Goal: Navigation & Orientation: Find specific page/section

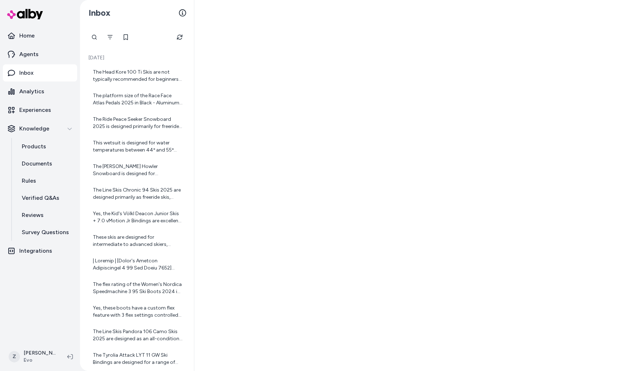
click at [225, 198] on div at bounding box center [418, 185] width 448 height 371
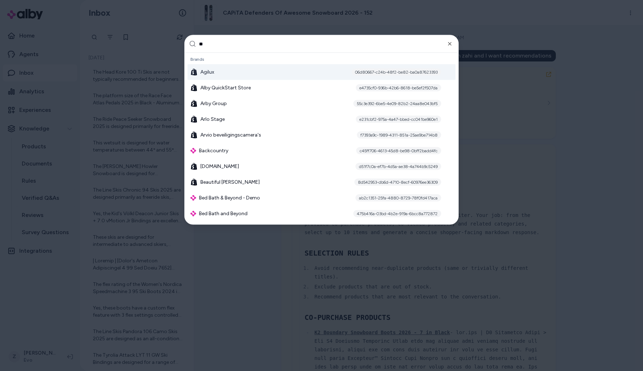
type input "***"
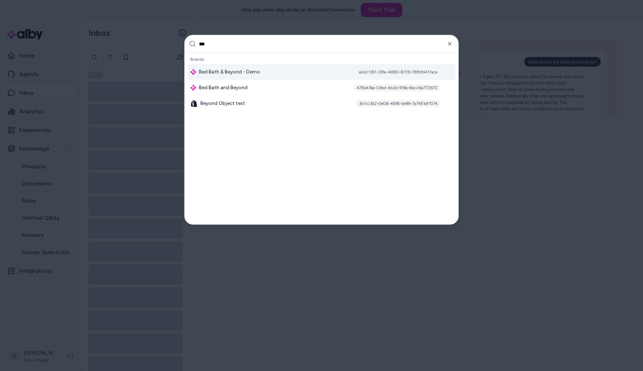
type input "****"
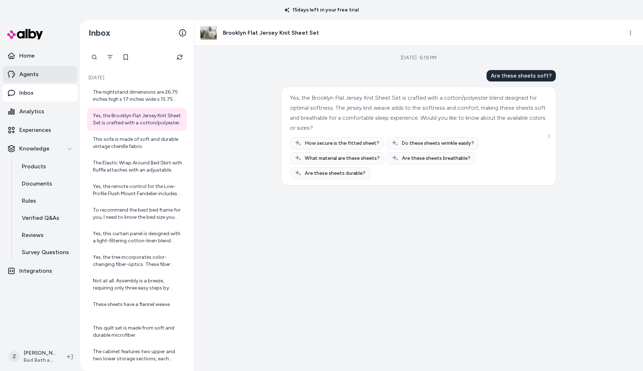
click at [45, 76] on link "Agents" at bounding box center [40, 74] width 74 height 17
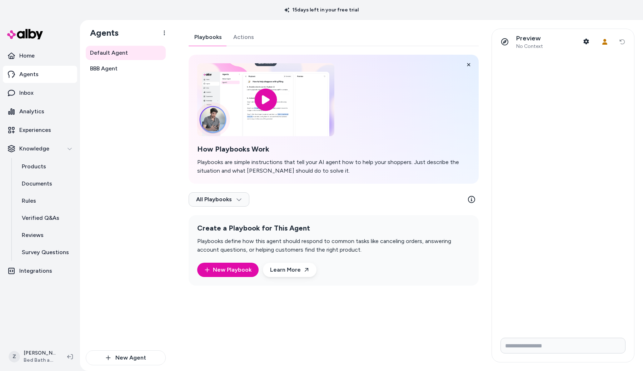
click at [241, 38] on link "Actions" at bounding box center [243, 37] width 32 height 17
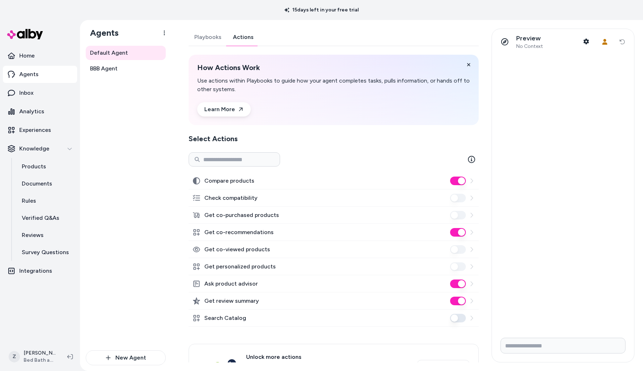
click at [214, 38] on link "Playbooks" at bounding box center [208, 37] width 39 height 17
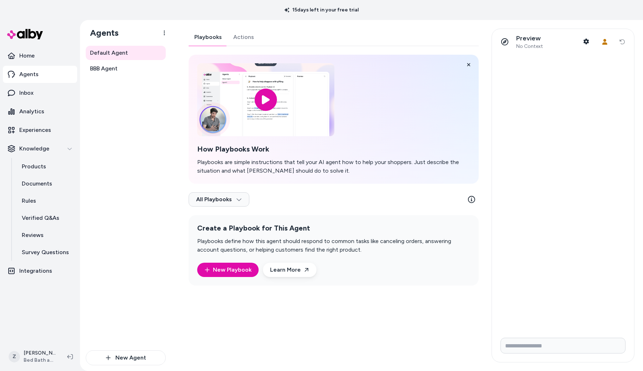
click at [162, 125] on div "Default Agent BBB Agent" at bounding box center [126, 198] width 80 height 304
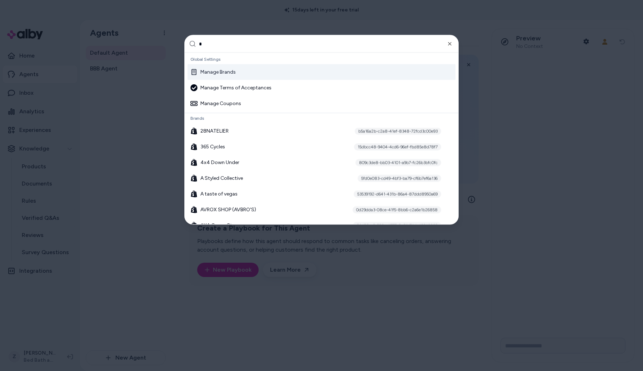
type input "**"
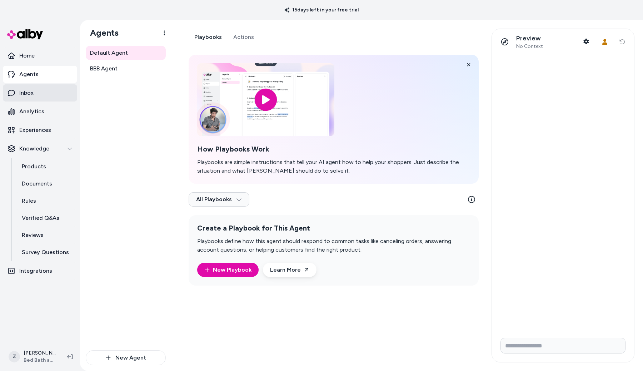
click at [14, 87] on link "Inbox" at bounding box center [40, 92] width 74 height 17
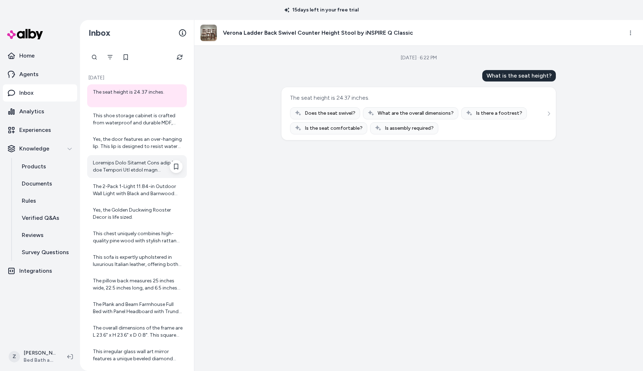
click at [152, 167] on div at bounding box center [138, 166] width 90 height 14
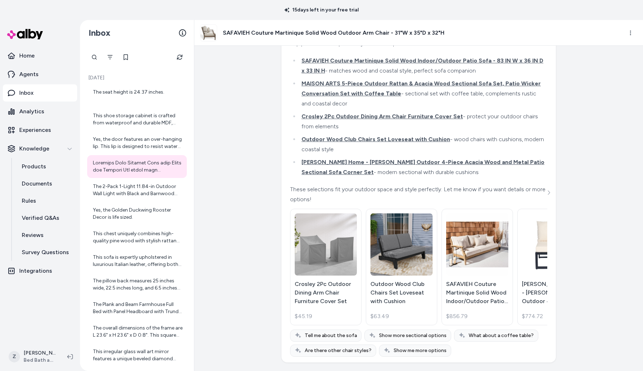
scroll to position [22104, 0]
click at [411, 45] on div "SAFAVIEH Couture Martinique Solid Wood Outdoor Arm Chair - 31"W x 35"D x 32"H" at bounding box center [418, 33] width 448 height 26
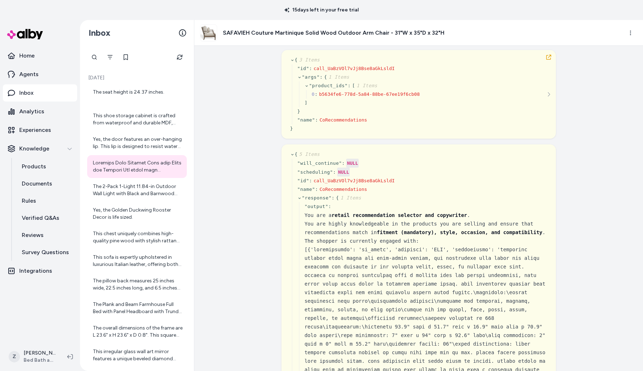
scroll to position [7, 0]
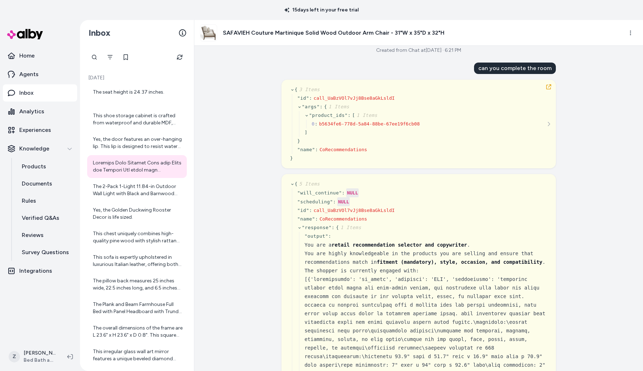
click at [550, 94] on div "{ 3 Items " id " : call_UaBzVOl7vJj8Bse8aGkLsldI " args " : { 1 Items " product…" at bounding box center [418, 124] width 274 height 89
click at [550, 81] on button "button" at bounding box center [548, 86] width 11 height 11
click at [550, 84] on button "button" at bounding box center [548, 86] width 11 height 11
click at [549, 84] on icon "button" at bounding box center [548, 86] width 5 height 5
